Goal: Find specific page/section: Find specific page/section

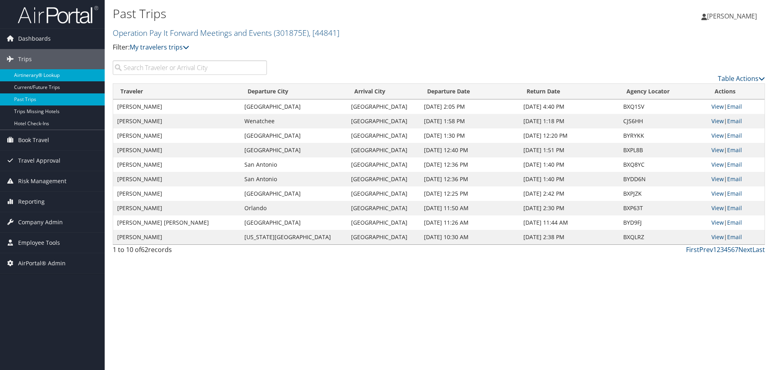
click at [26, 75] on link "Airtinerary® Lookup" at bounding box center [52, 75] width 105 height 12
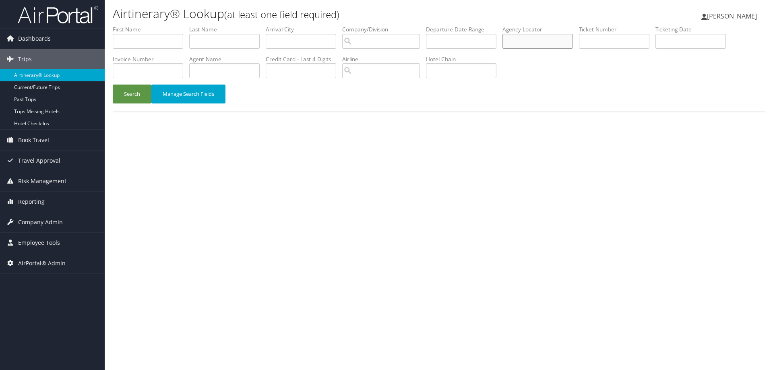
click at [519, 40] on input "text" at bounding box center [537, 41] width 70 height 15
type input "d99h5k"
click at [113, 85] on button "Search" at bounding box center [132, 94] width 39 height 19
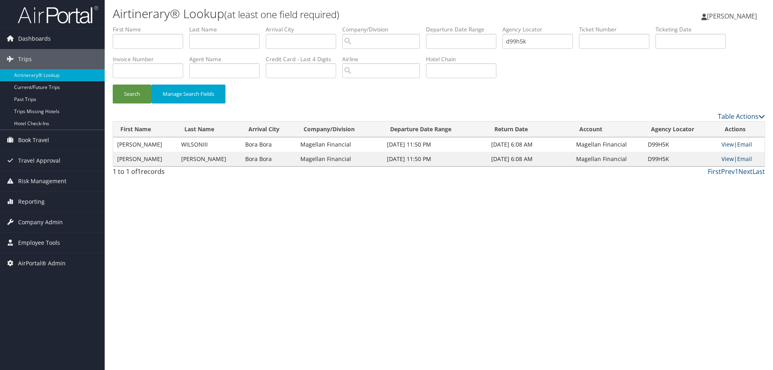
click at [740, 144] on link "Email" at bounding box center [744, 144] width 15 height 8
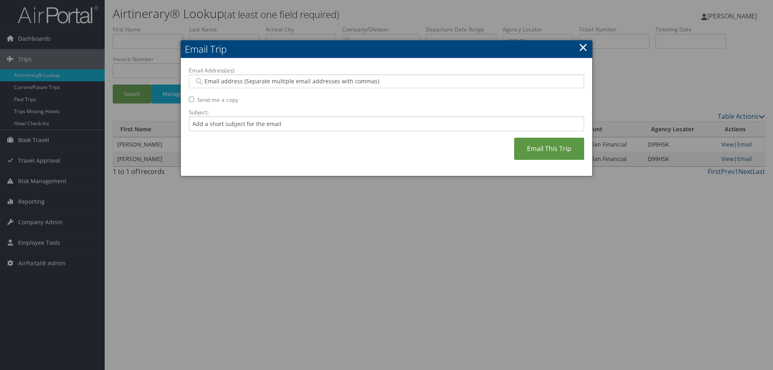
click at [221, 81] on input "Email Address(es):" at bounding box center [386, 81] width 384 height 8
type input "kaleen"
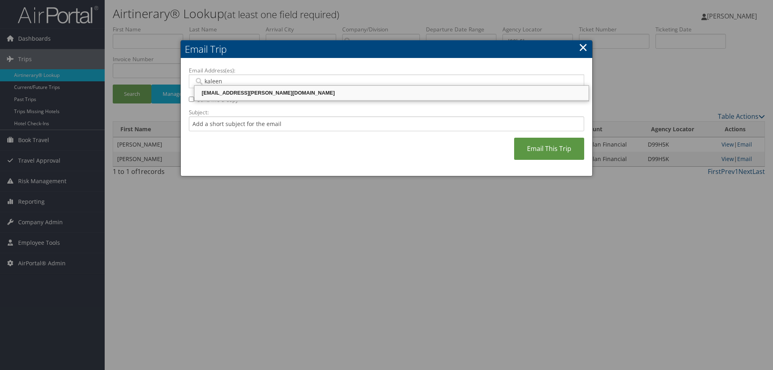
click at [225, 93] on div "[EMAIL_ADDRESS][PERSON_NAME][DOMAIN_NAME]" at bounding box center [392, 93] width 392 height 8
type input "[EMAIL_ADDRESS][PERSON_NAME][DOMAIN_NAME]"
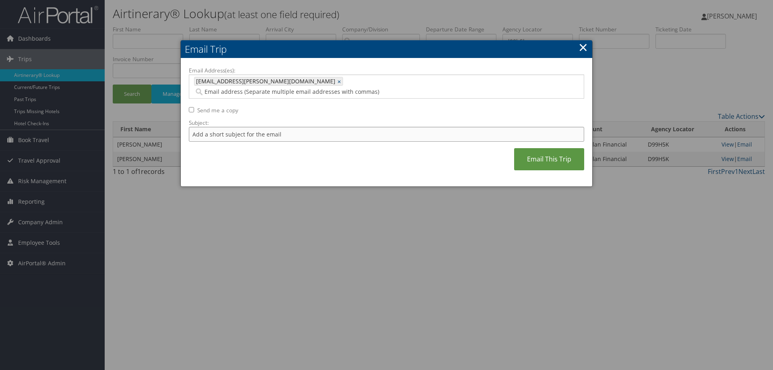
click at [210, 127] on input "Subject:" at bounding box center [386, 134] width 395 height 15
type input "[PERSON_NAME] [DATE]-[DATE]"
click at [527, 148] on link "Email This Trip" at bounding box center [549, 159] width 70 height 22
